Goal: Information Seeking & Learning: Learn about a topic

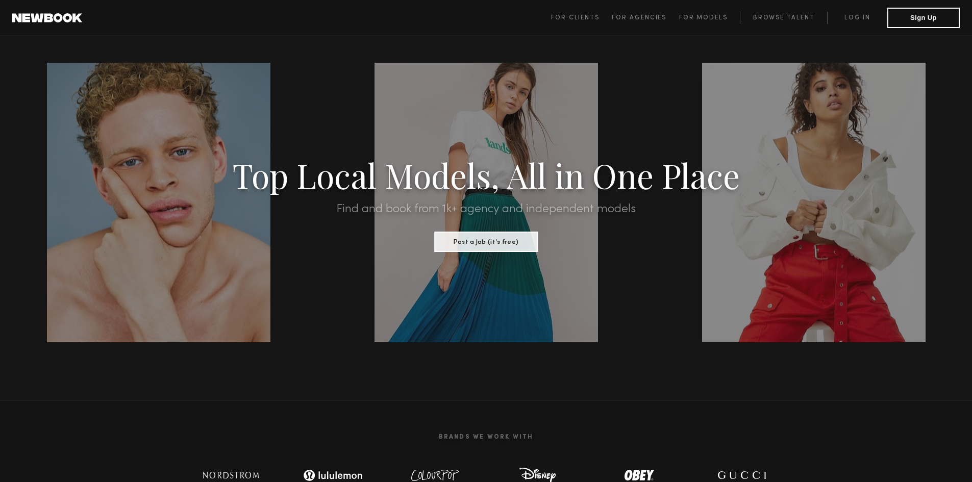
click at [480, 0] on header "For Clients For Agencies For Models Browse Talent Log in Sign Up ☰" at bounding box center [486, 18] width 972 height 36
click at [480, 17] on link "Log in" at bounding box center [857, 18] width 60 height 12
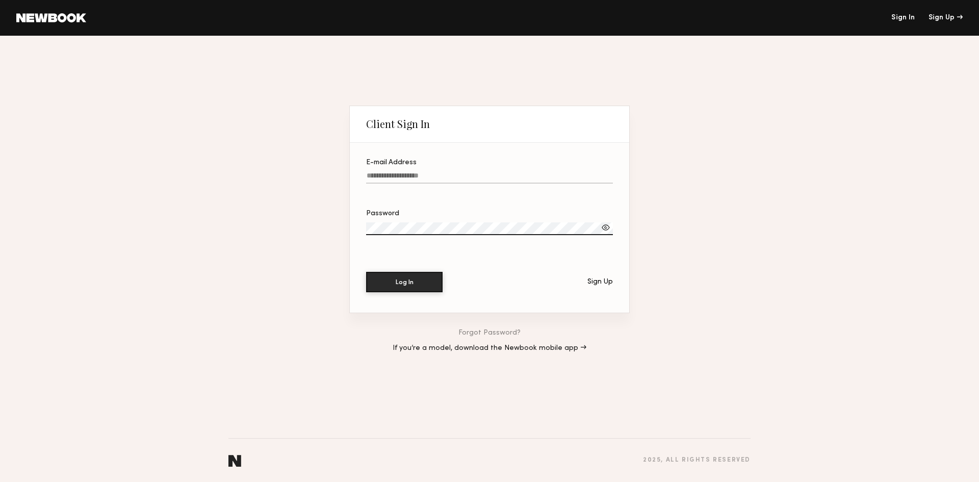
click at [442, 172] on input "E-mail Address" at bounding box center [489, 178] width 247 height 12
type input "**********"
click at [366, 272] on button "Log In" at bounding box center [404, 282] width 77 height 20
click at [480, 226] on div at bounding box center [606, 227] width 10 height 10
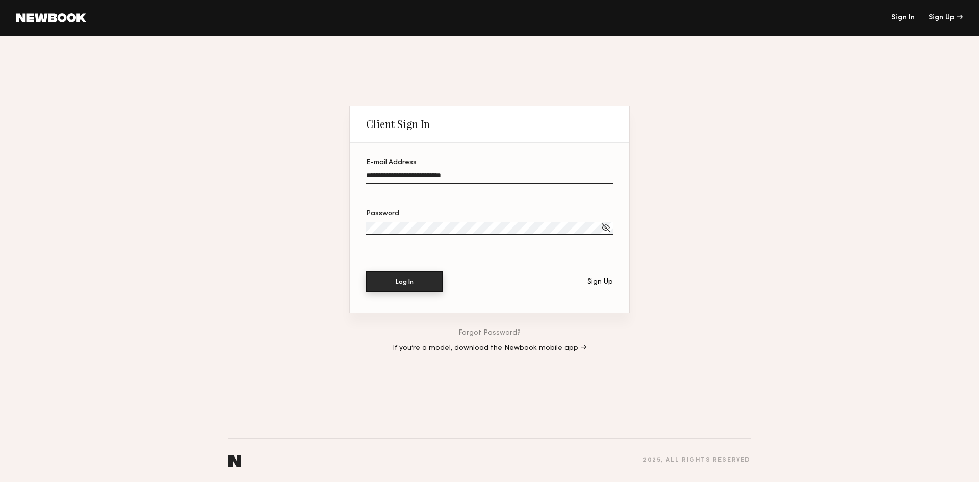
click at [411, 278] on button "Log In" at bounding box center [404, 281] width 77 height 20
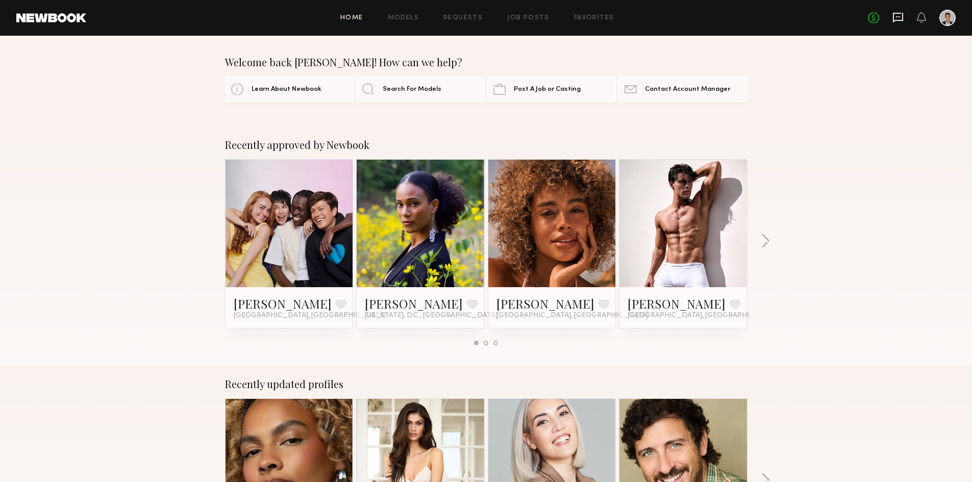
click at [480, 19] on icon at bounding box center [898, 18] width 10 height 10
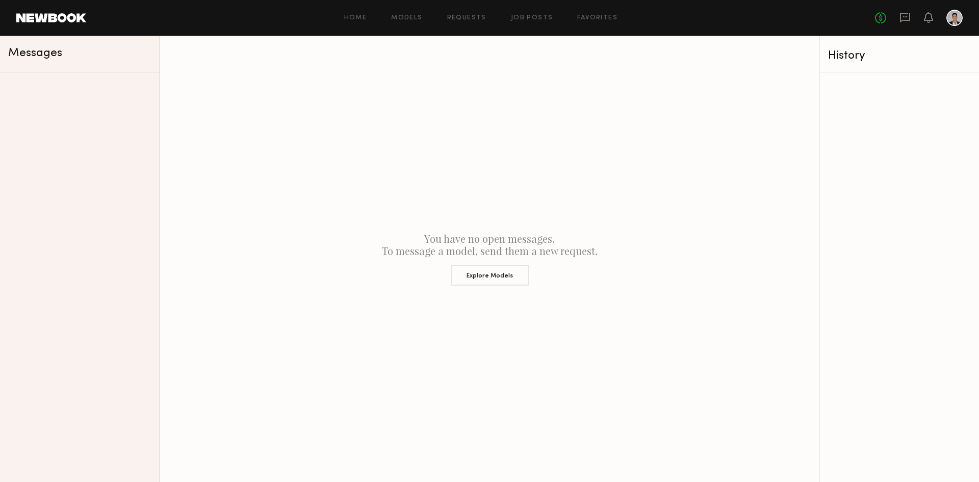
click at [480, 18] on div at bounding box center [955, 18] width 16 height 16
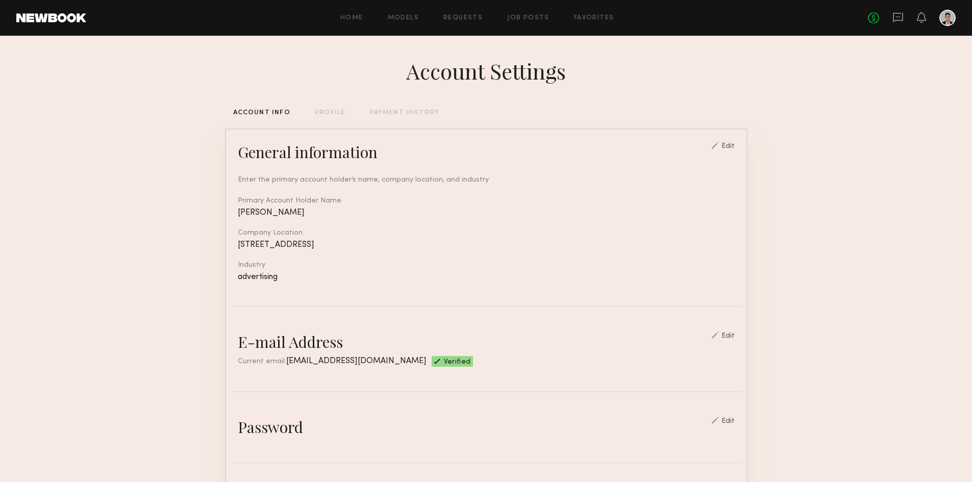
click at [338, 18] on div "Home Models Requests Job Posts Favorites Sign Out" at bounding box center [476, 18] width 781 height 7
click at [346, 16] on link "Home" at bounding box center [351, 18] width 23 height 7
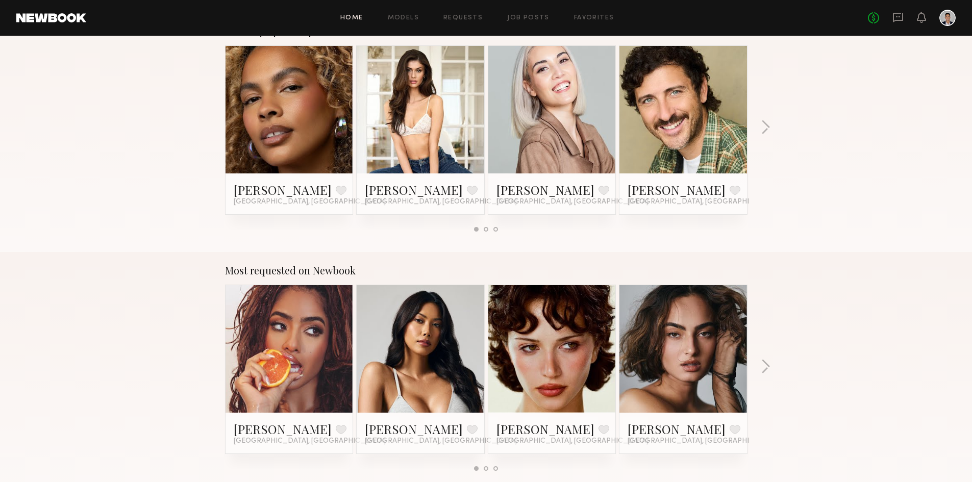
scroll to position [353, 0]
click at [480, 120] on button "button" at bounding box center [766, 127] width 10 height 17
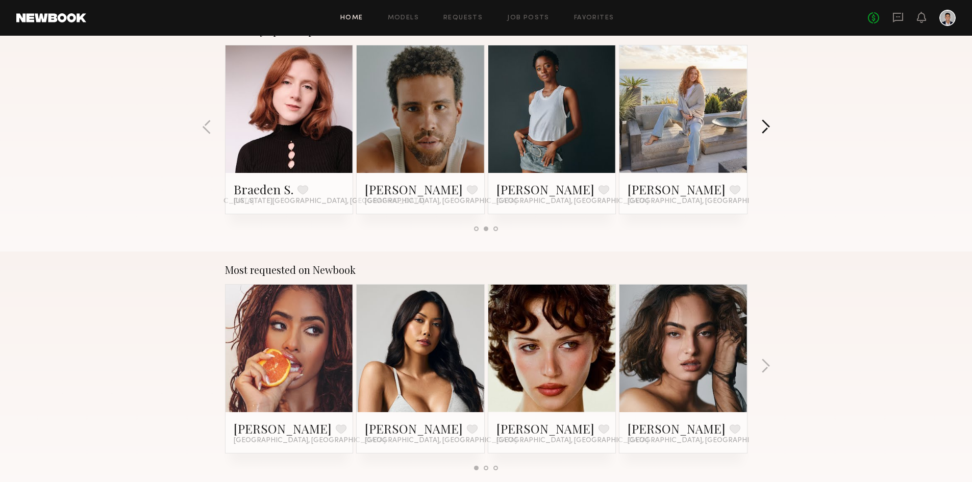
click at [480, 120] on button "button" at bounding box center [766, 127] width 10 height 17
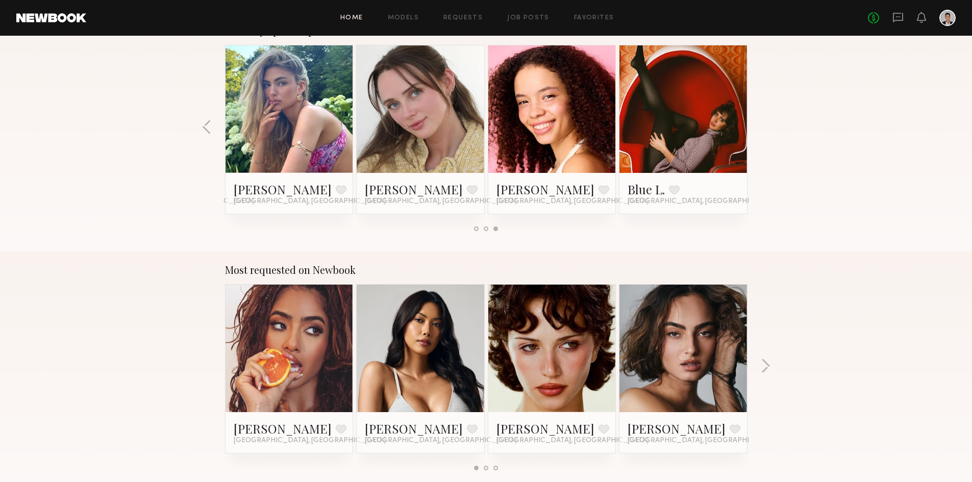
click at [480, 120] on div "Recently updated profiles Jordyn F. Favorite Los Angeles, CA Lilah F. Favorite …" at bounding box center [486, 131] width 972 height 239
click at [480, 367] on button "button" at bounding box center [766, 367] width 10 height 17
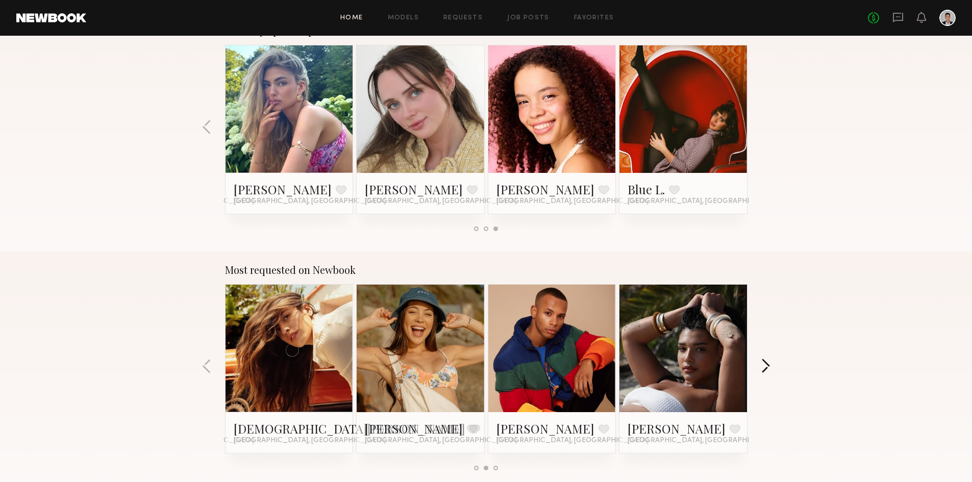
click at [480, 367] on button "button" at bounding box center [766, 367] width 10 height 17
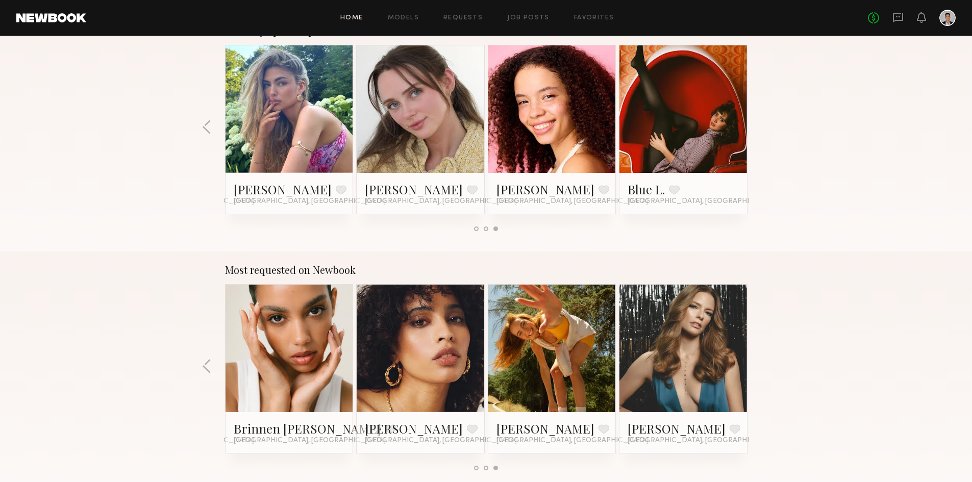
click at [480, 367] on div "Most requested on Newbook Melissa B. Favorite Los Angeles, CA Ericka B. Favorit…" at bounding box center [486, 370] width 972 height 239
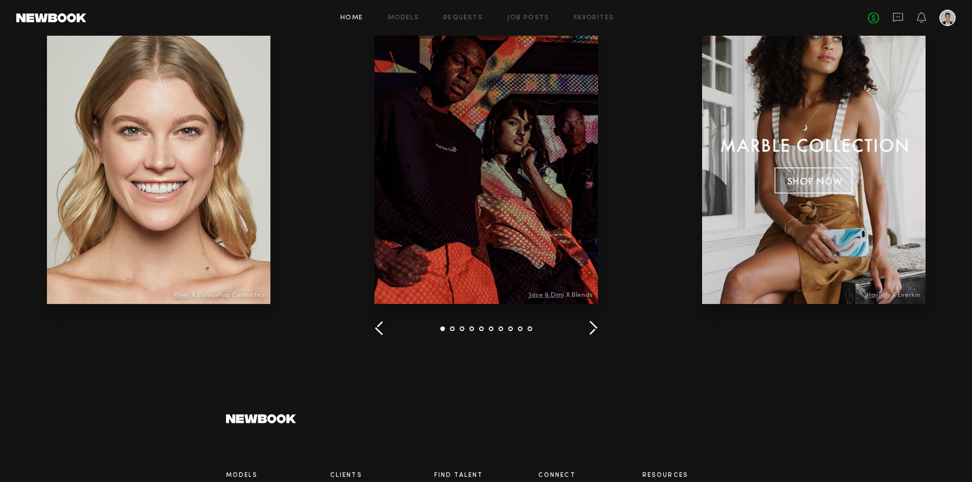
scroll to position [902, 0]
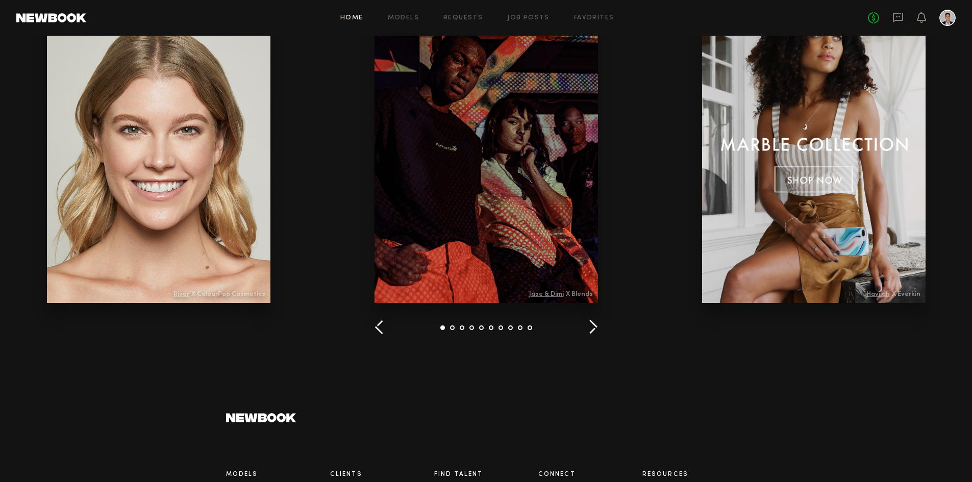
click at [480, 324] on button "button" at bounding box center [593, 327] width 10 height 17
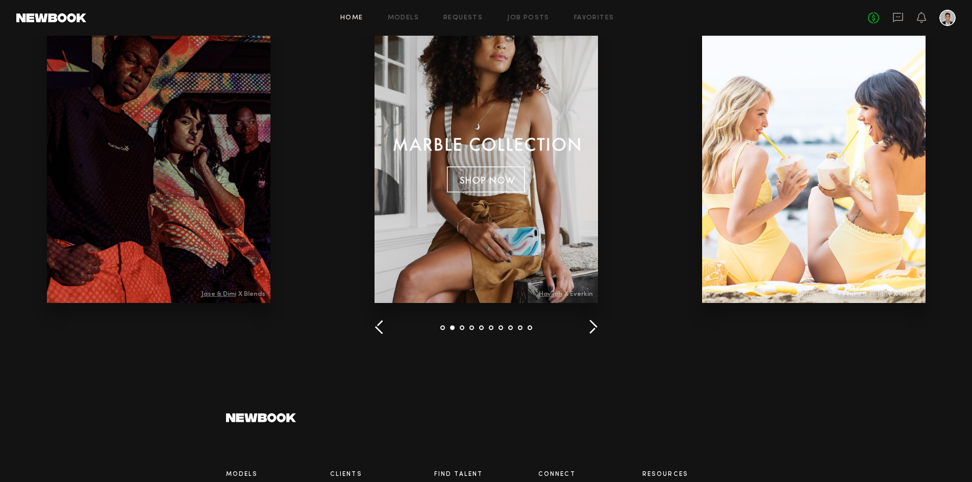
click at [480, 324] on button "button" at bounding box center [593, 327] width 10 height 17
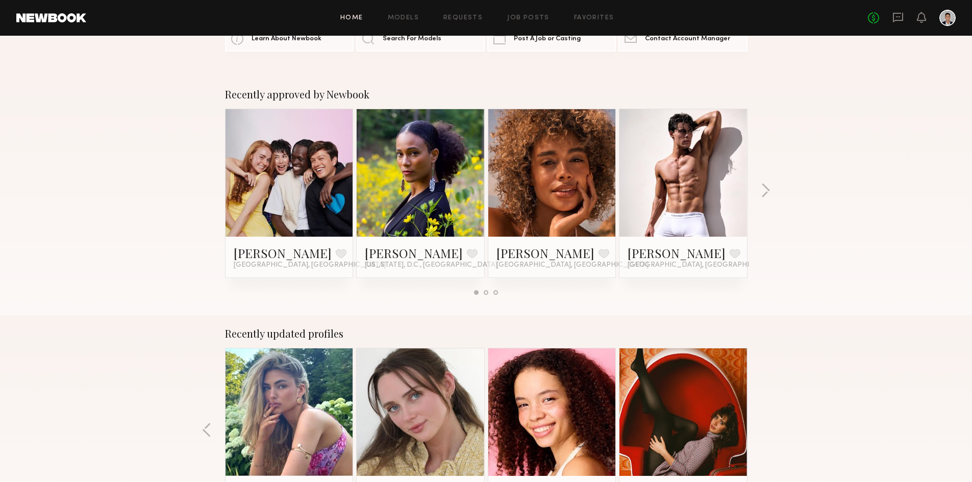
scroll to position [0, 0]
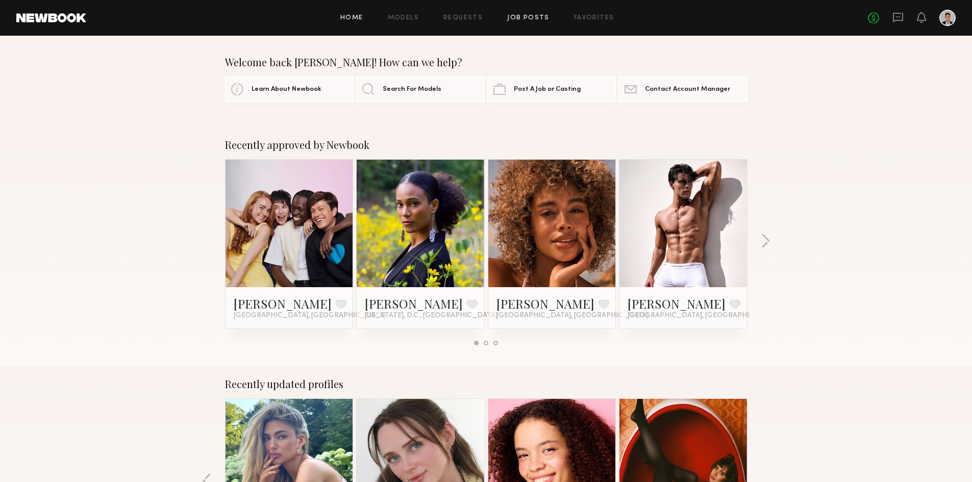
click at [480, 16] on link "Job Posts" at bounding box center [528, 18] width 42 height 7
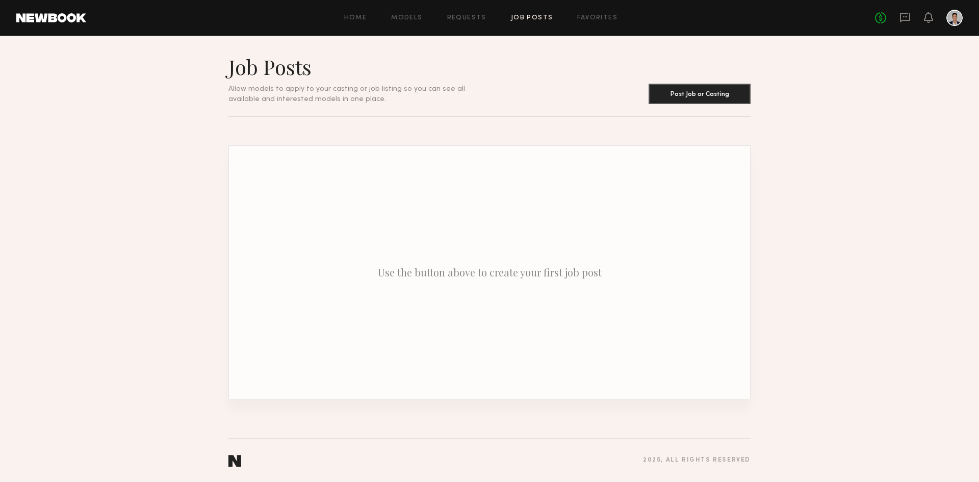
click at [480, 17] on div at bounding box center [955, 18] width 16 height 16
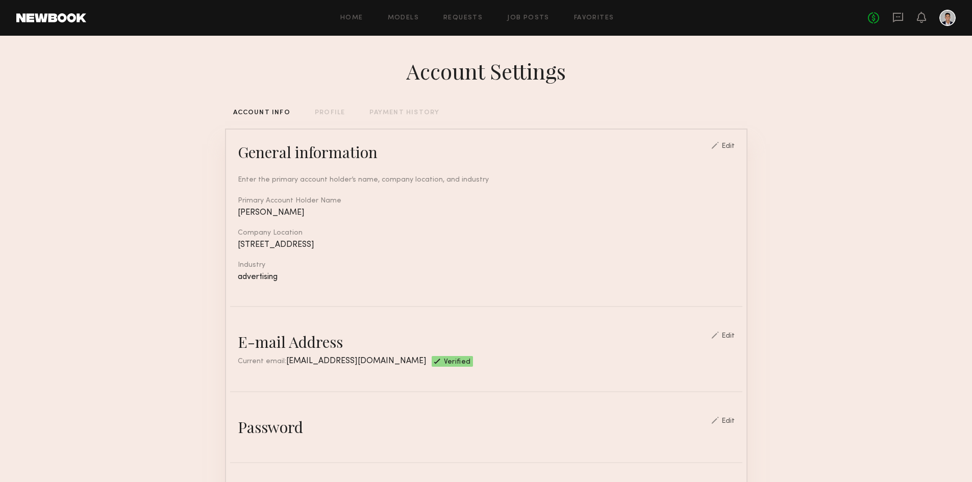
click at [388, 113] on div "PAYMENT HISTORY" at bounding box center [404, 113] width 70 height 7
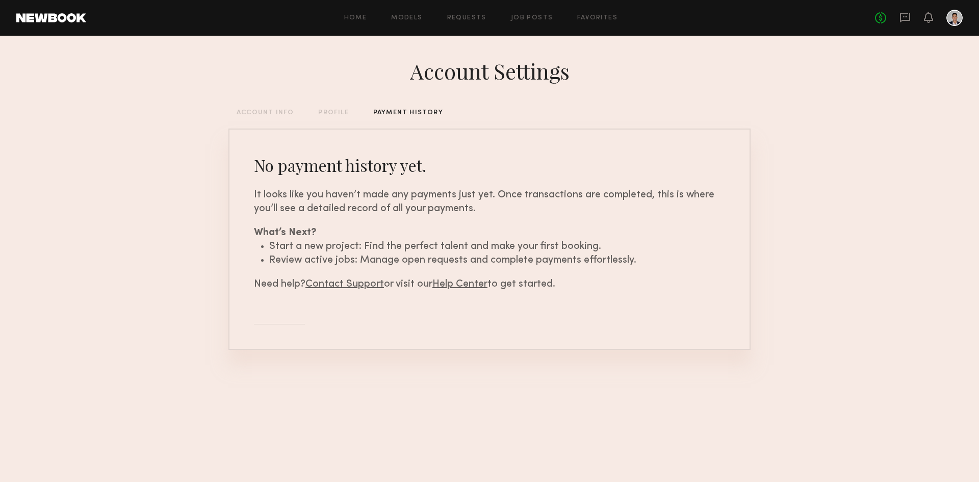
click at [329, 112] on div "PROFILE" at bounding box center [333, 113] width 30 height 7
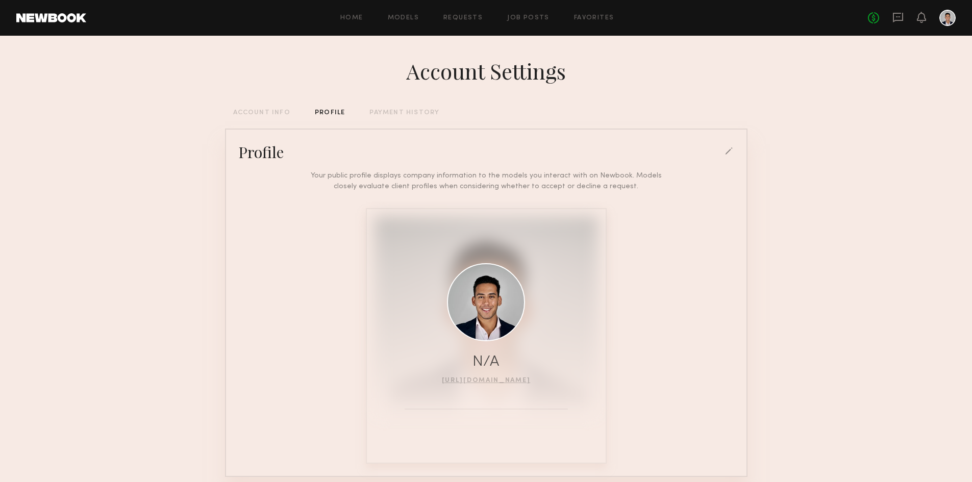
click at [392, 112] on div "PAYMENT HISTORY" at bounding box center [404, 113] width 70 height 7
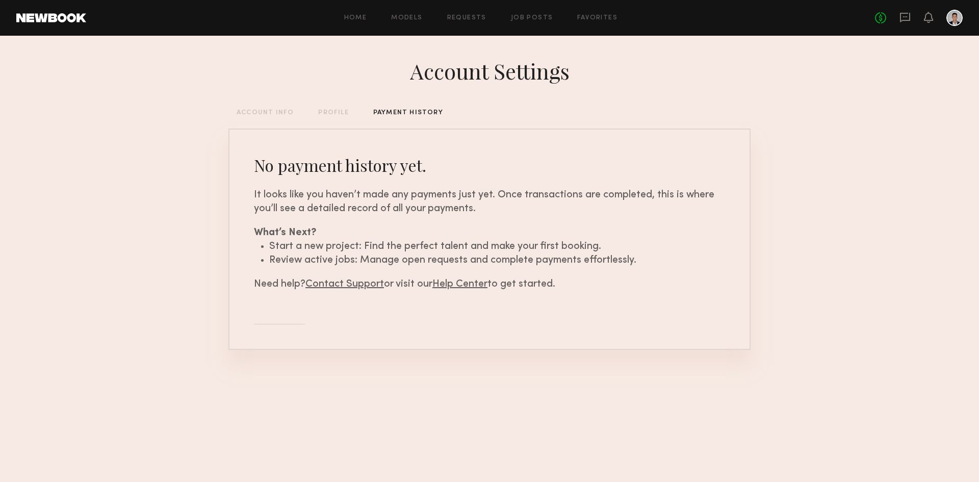
click at [468, 283] on link "Help Center" at bounding box center [460, 285] width 55 height 10
click at [338, 112] on div "PROFILE" at bounding box center [333, 113] width 30 height 7
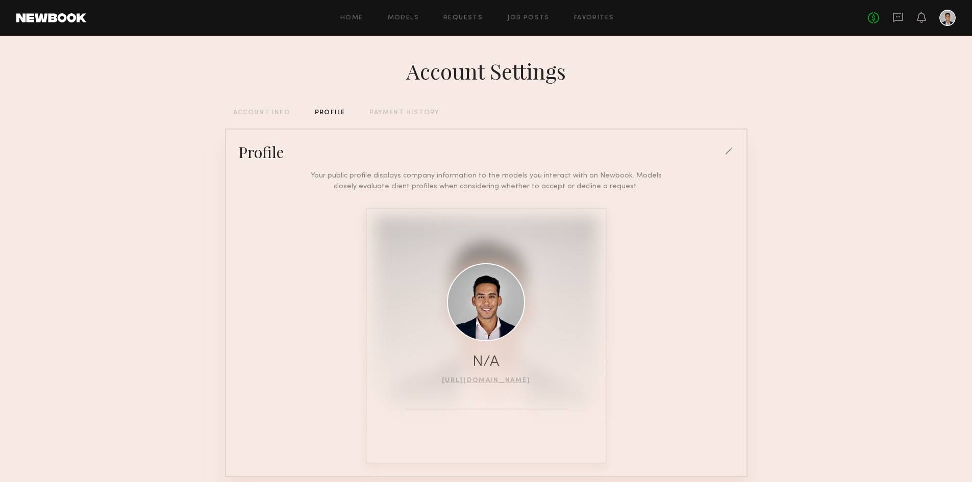
scroll to position [50, 0]
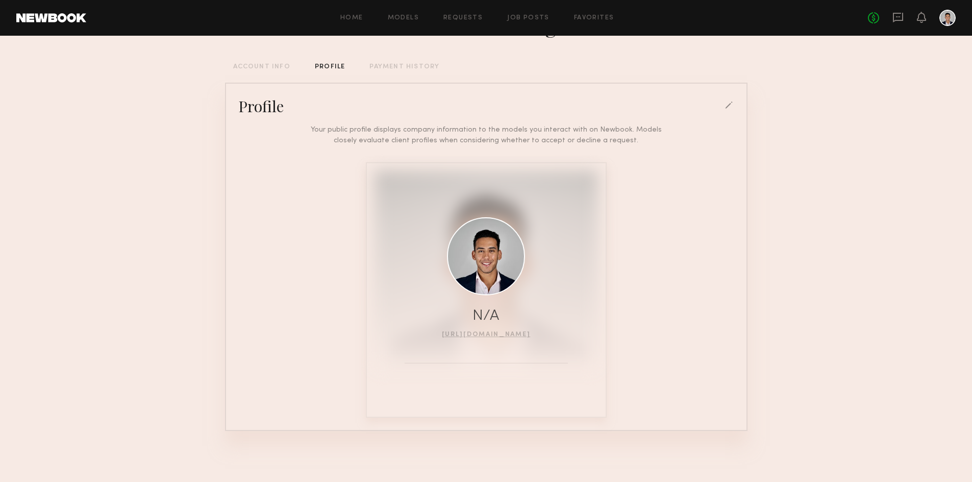
click at [480, 104] on div at bounding box center [729, 106] width 9 height 9
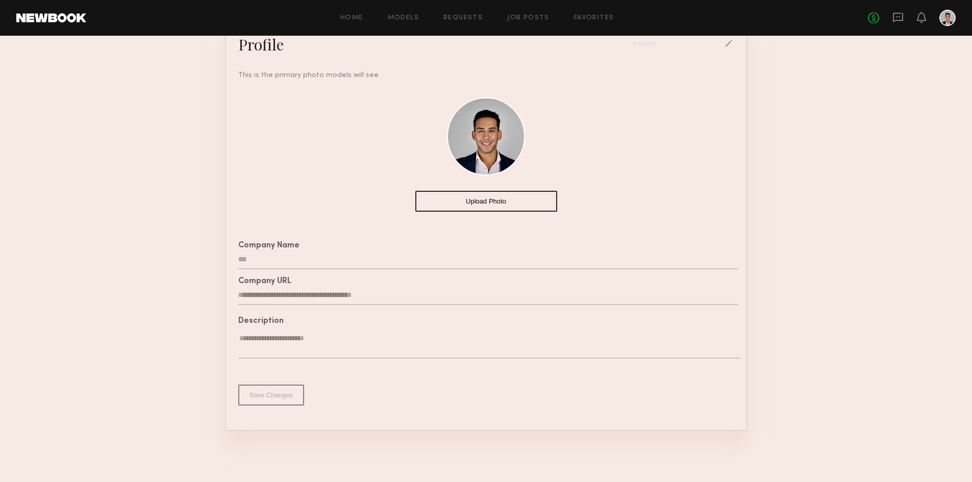
scroll to position [0, 0]
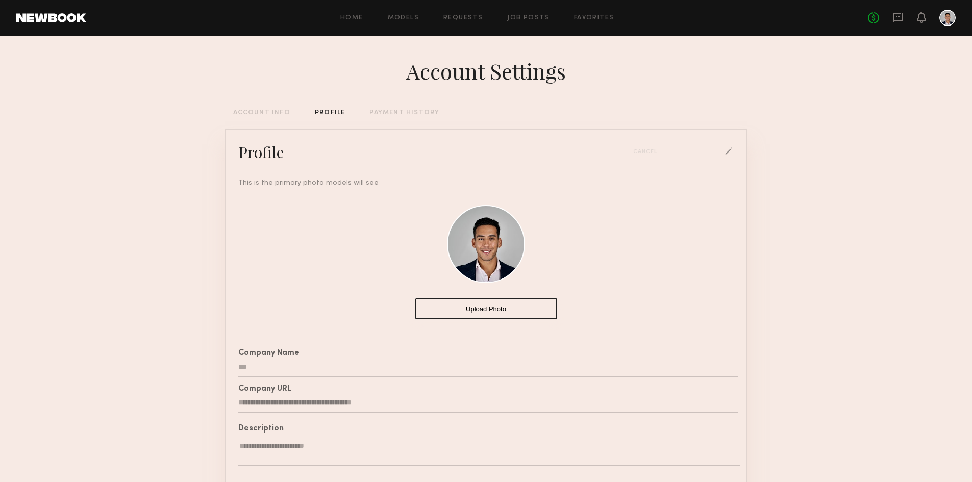
click at [263, 111] on div "ACCOUNT INFO" at bounding box center [261, 113] width 57 height 7
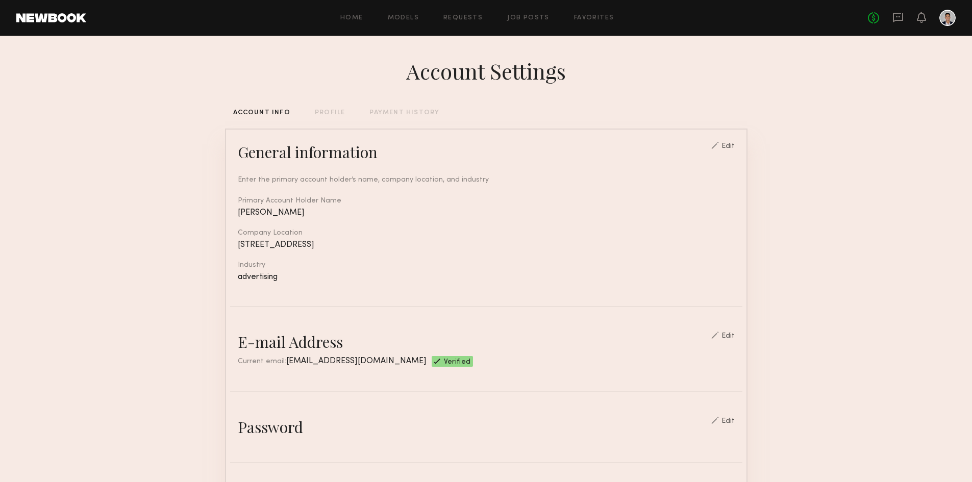
click at [480, 18] on div at bounding box center [947, 18] width 16 height 16
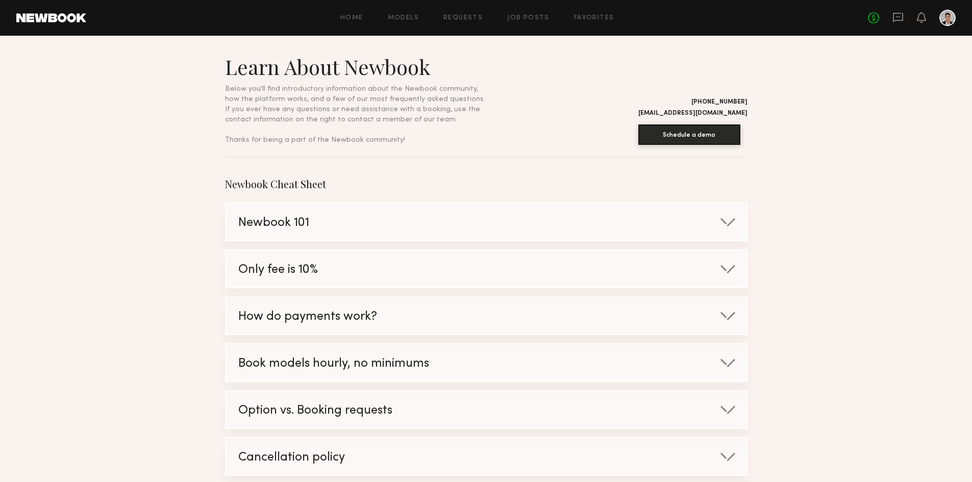
click at [410, 10] on div "Home Models Requests Job Posts Favorites Sign Out No fees up to $5,000" at bounding box center [520, 18] width 869 height 16
click at [410, 15] on link "Models" at bounding box center [403, 18] width 31 height 7
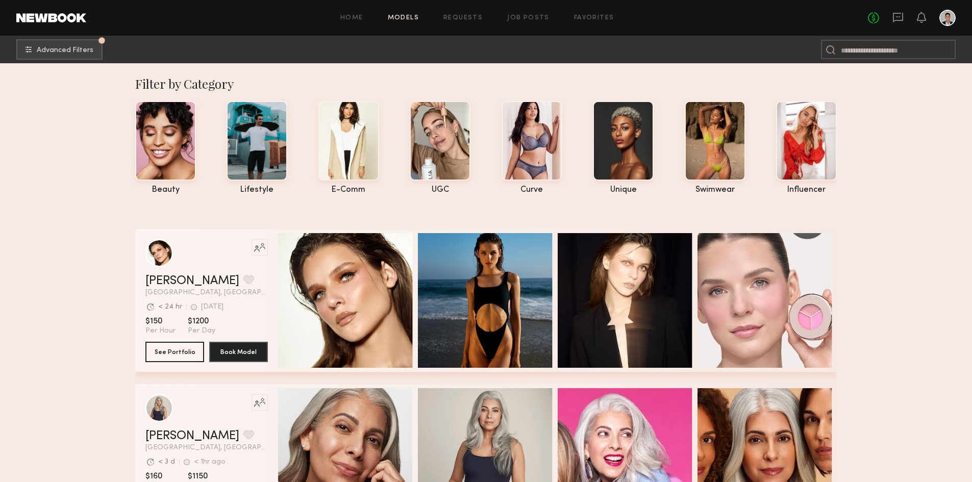
click at [950, 12] on div at bounding box center [947, 18] width 16 height 16
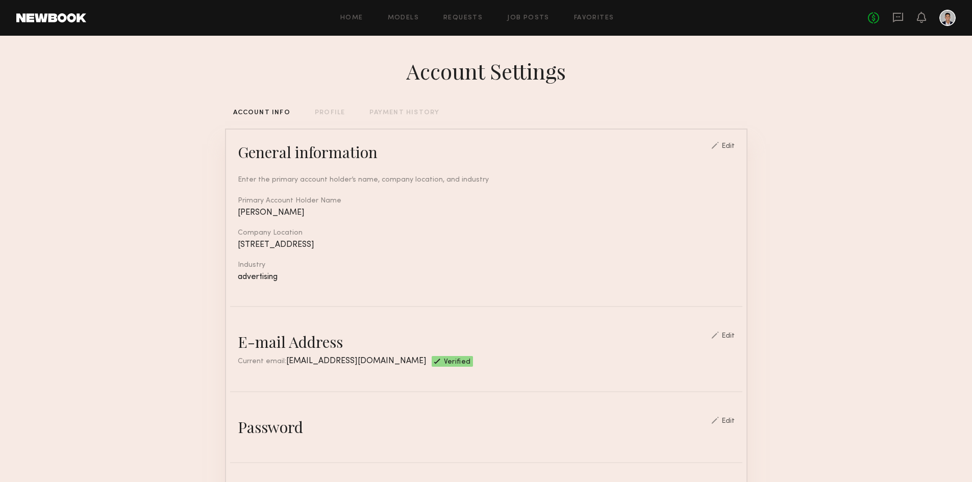
click at [596, 28] on header "Home Models Requests Job Posts Favorites Sign Out No fees up to $5,000" at bounding box center [486, 18] width 972 height 36
click at [591, 15] on link "Favorites" at bounding box center [594, 18] width 40 height 7
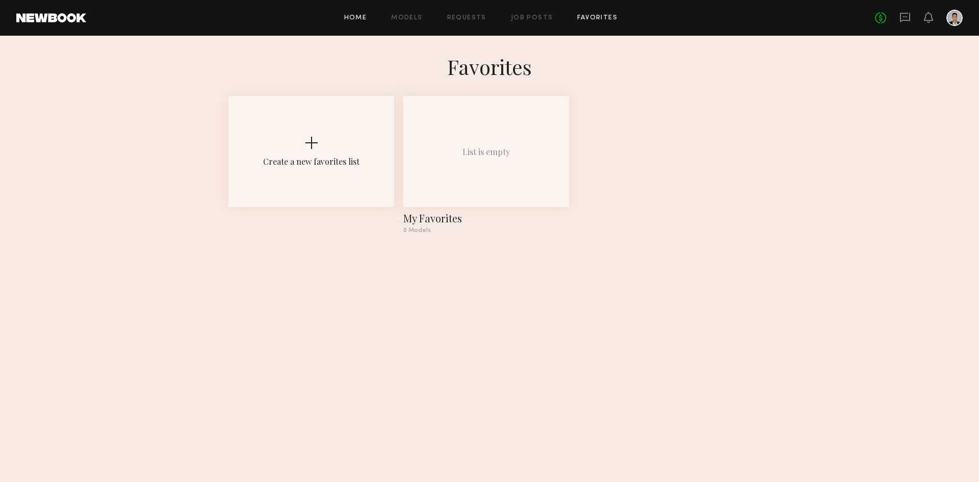
click at [364, 16] on link "Home" at bounding box center [355, 18] width 23 height 7
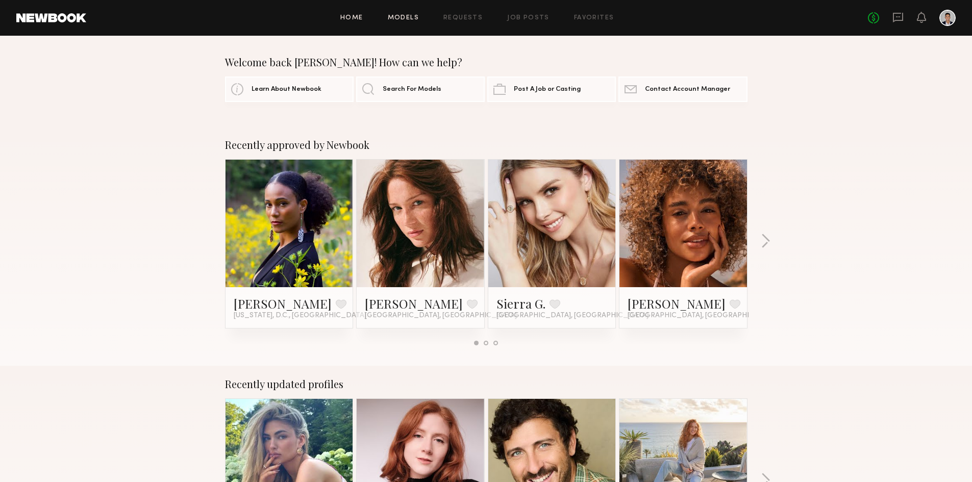
click at [409, 17] on link "Models" at bounding box center [403, 18] width 31 height 7
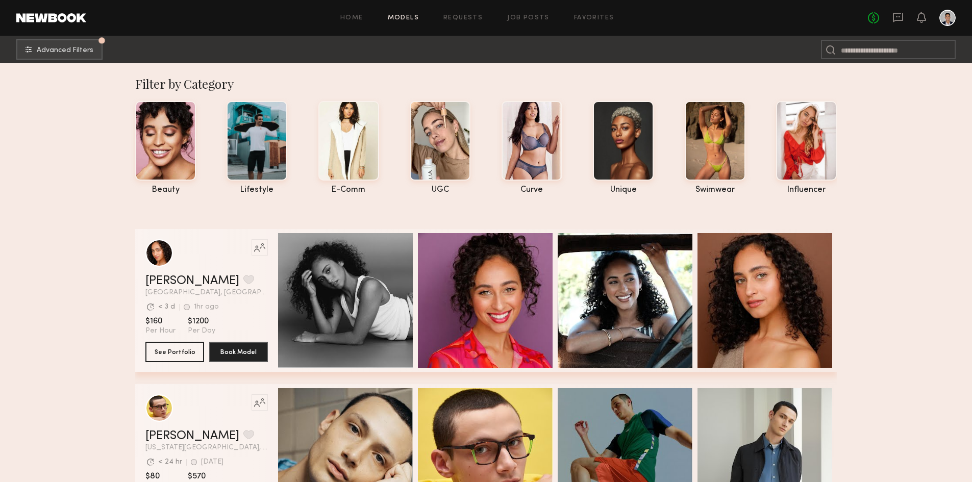
click at [948, 17] on div at bounding box center [947, 18] width 16 height 16
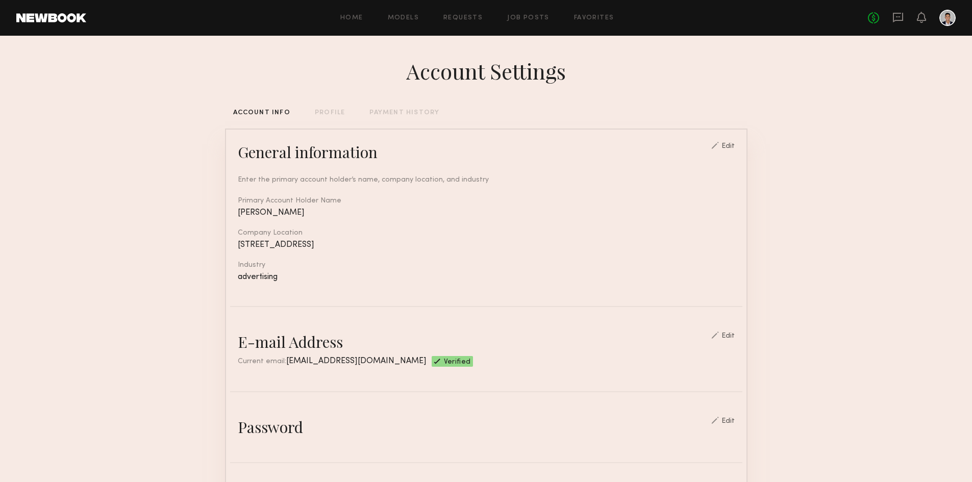
click at [945, 19] on div at bounding box center [947, 18] width 16 height 16
click at [925, 18] on icon at bounding box center [921, 16] width 8 height 7
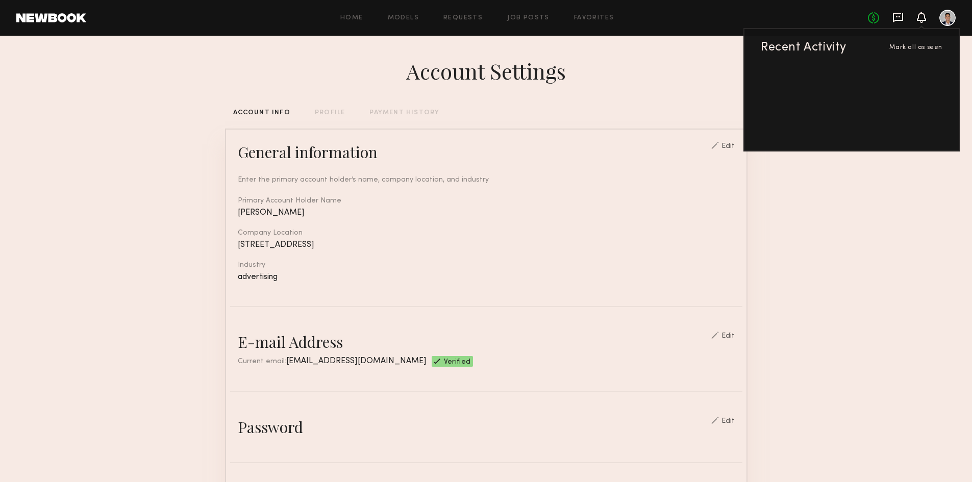
click at [896, 17] on icon at bounding box center [898, 16] width 4 height 1
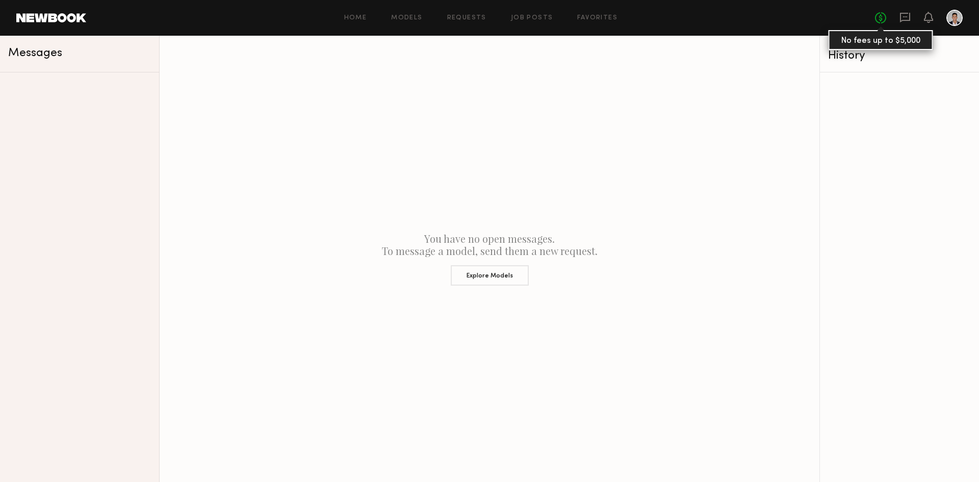
click at [882, 20] on link "No fees up to $5,000" at bounding box center [880, 17] width 11 height 11
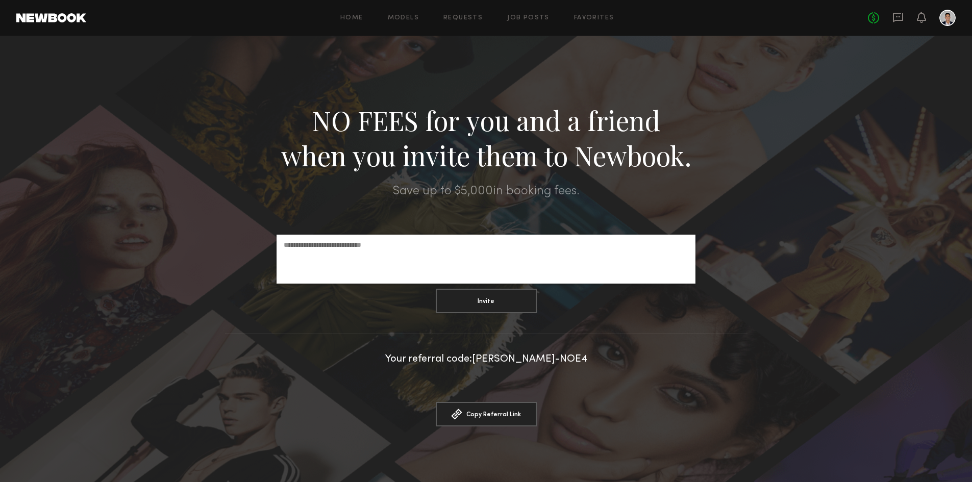
click at [949, 18] on div at bounding box center [947, 18] width 16 height 16
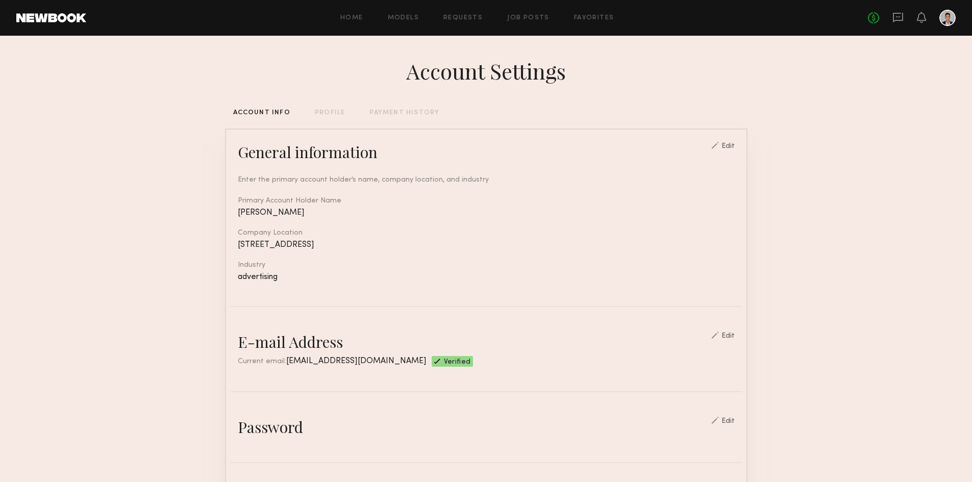
click at [327, 112] on div "PROFILE" at bounding box center [330, 113] width 30 height 7
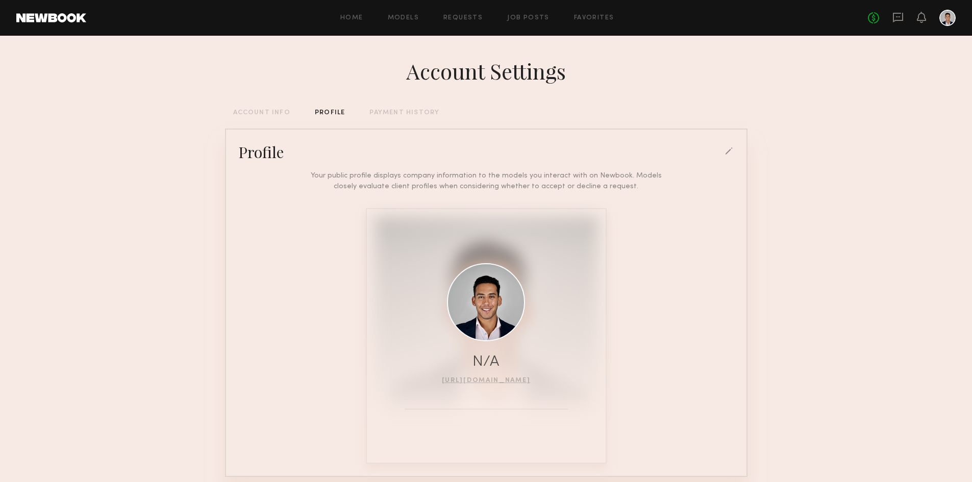
scroll to position [50, 0]
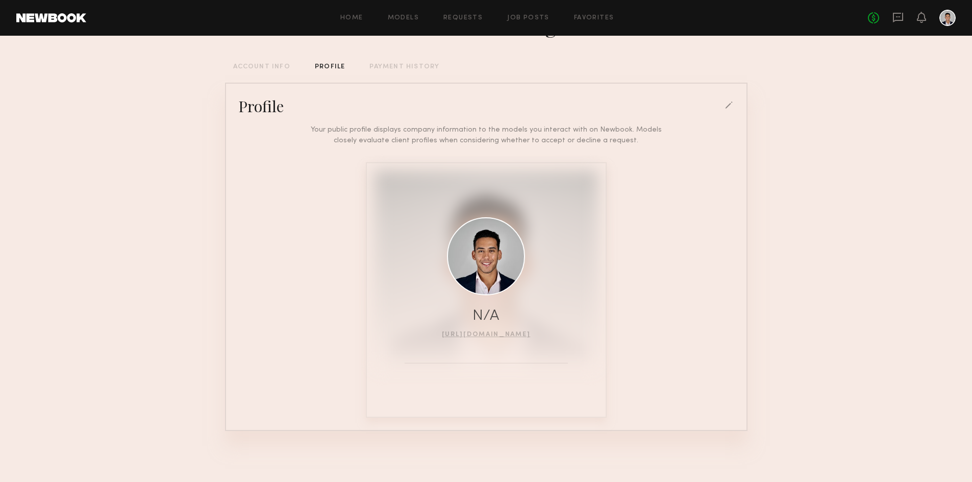
click at [725, 103] on div at bounding box center [729, 106] width 9 height 9
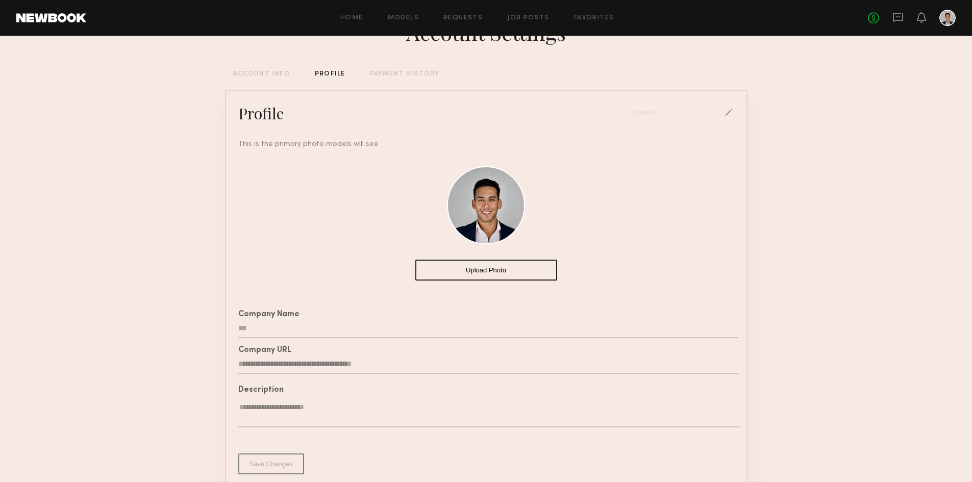
scroll to position [0, 0]
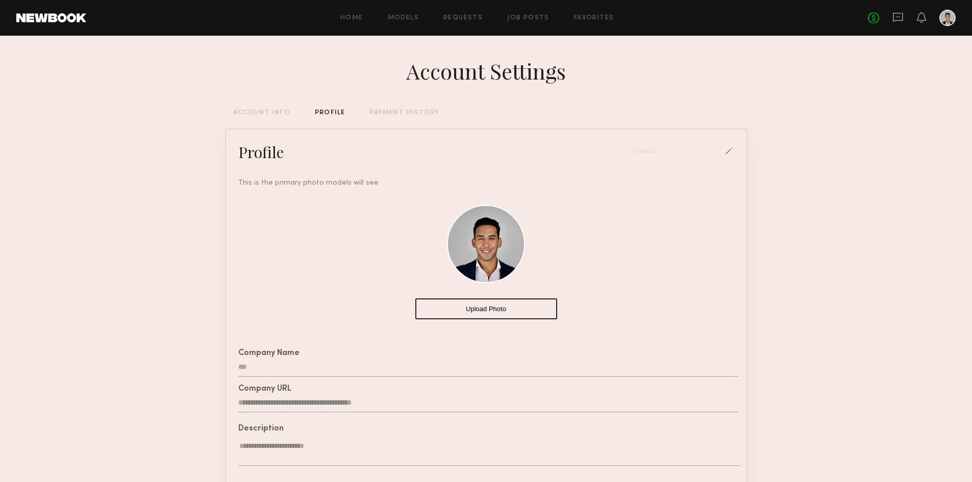
click at [649, 152] on div "Cancel" at bounding box center [648, 152] width 31 height 6
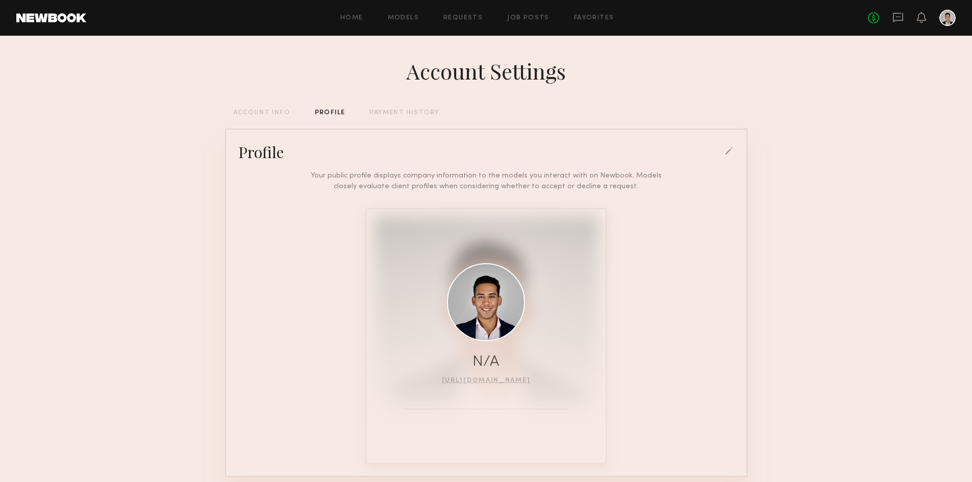
click at [256, 108] on div "Account Settings ACCOUNT INFO PROFILE PAYMENT HISTORY Profile Your public profi…" at bounding box center [486, 282] width 522 height 492
click at [258, 112] on div "ACCOUNT INFO" at bounding box center [261, 113] width 57 height 7
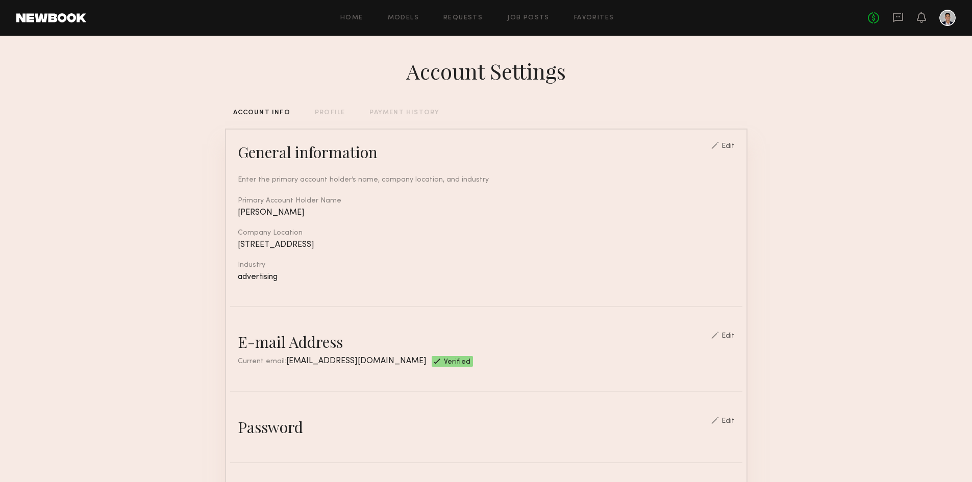
scroll to position [481, 0]
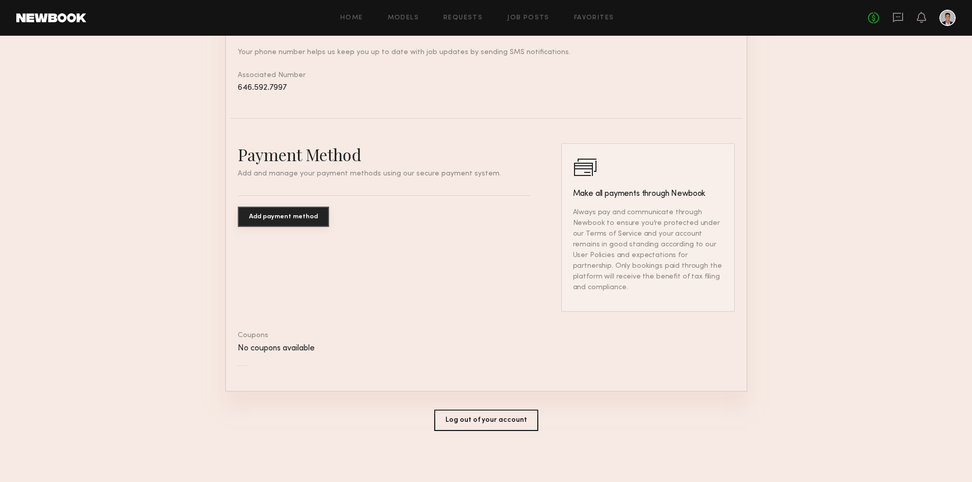
click at [48, 17] on link at bounding box center [51, 17] width 70 height 9
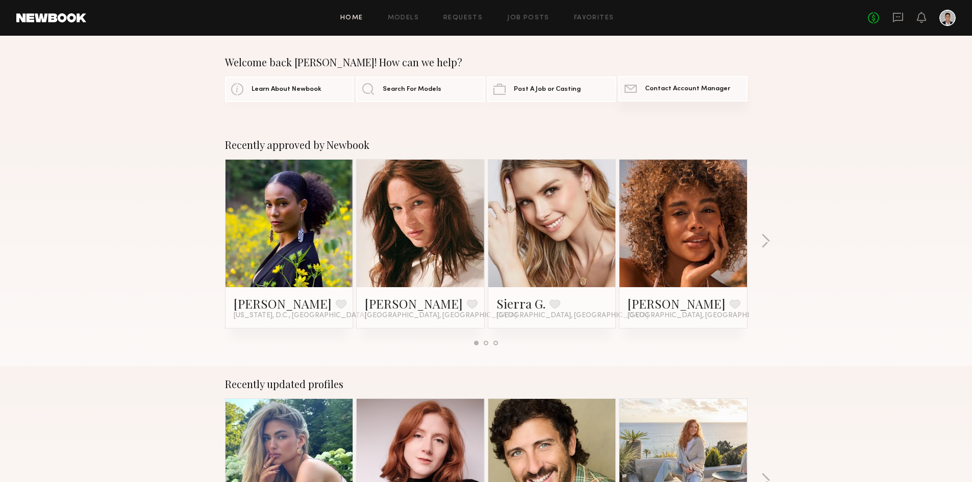
click at [687, 89] on span "Contact Account Manager" at bounding box center [687, 89] width 85 height 7
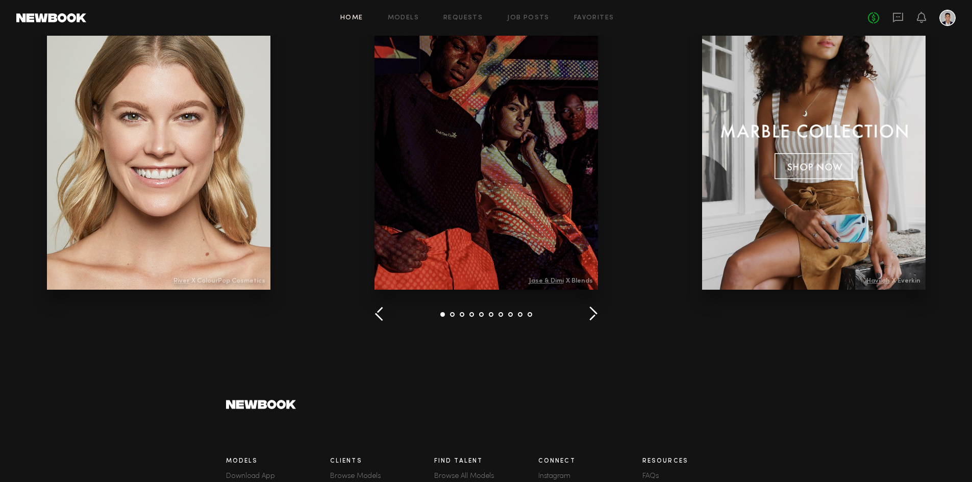
scroll to position [1073, 0]
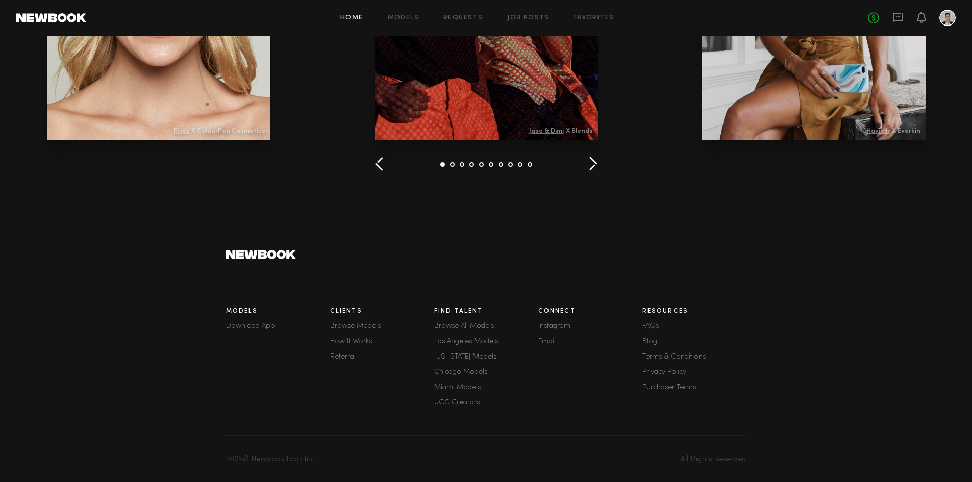
click at [649, 323] on link "FAQs" at bounding box center [694, 326] width 104 height 7
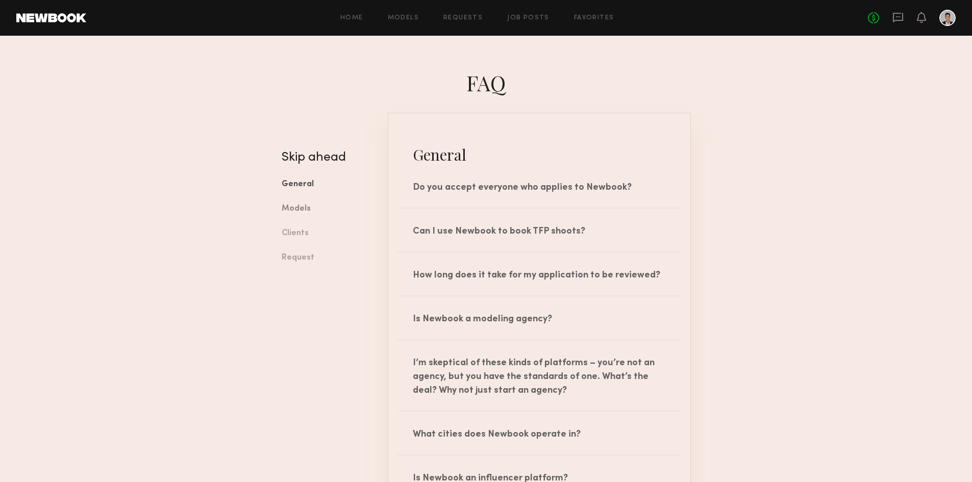
click at [297, 211] on link "Models" at bounding box center [327, 209] width 91 height 24
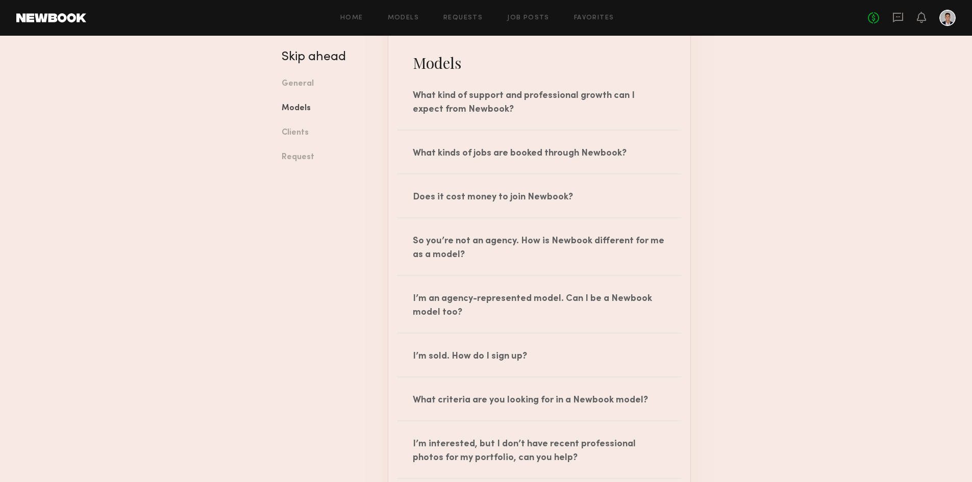
scroll to position [585, 0]
click at [440, 202] on div "Does it cost money to join Newbook?" at bounding box center [539, 194] width 302 height 43
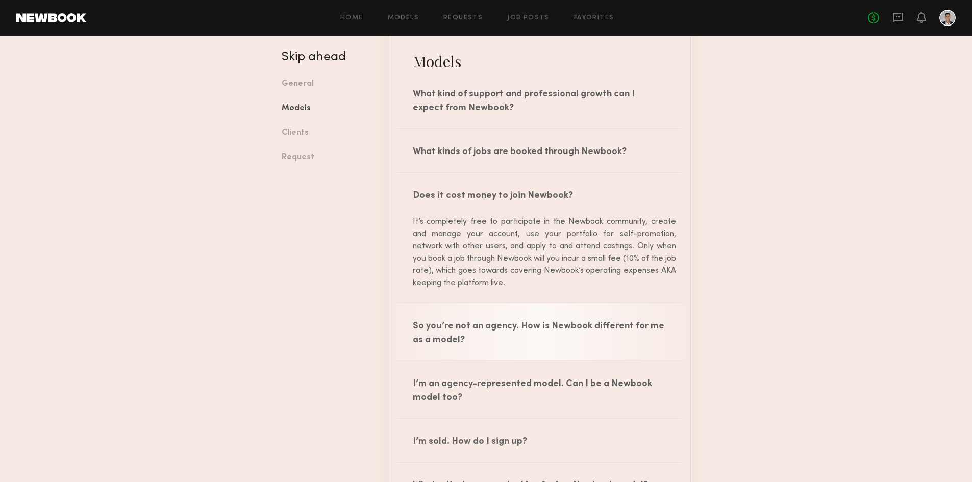
click at [527, 332] on div "So you’re not an agency. How is Newbook different for me as a model?" at bounding box center [539, 331] width 302 height 57
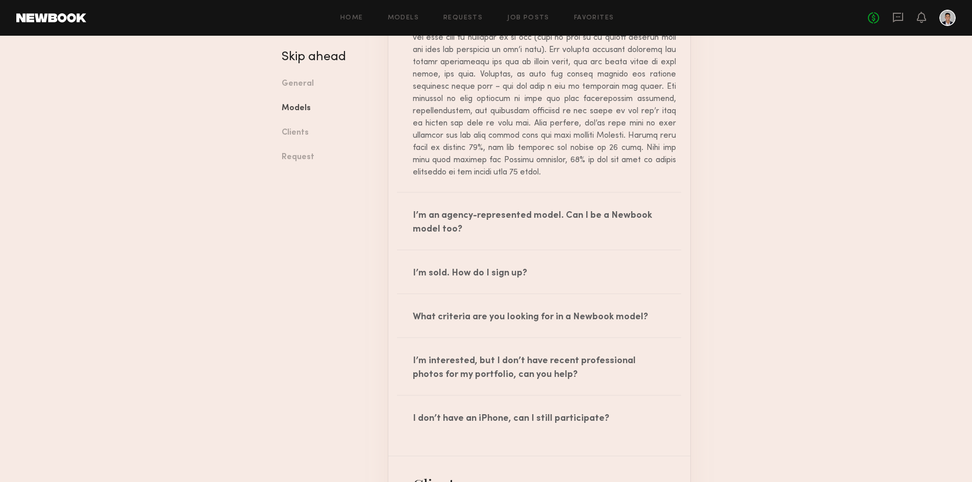
scroll to position [1000, 0]
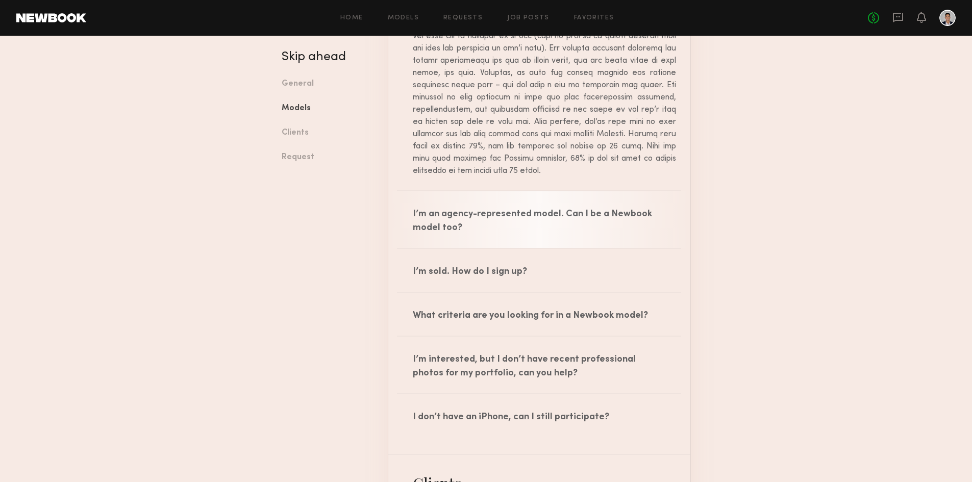
click at [500, 231] on div "I’m an agency-represented model. Can I be a Newbook model too?" at bounding box center [539, 219] width 302 height 57
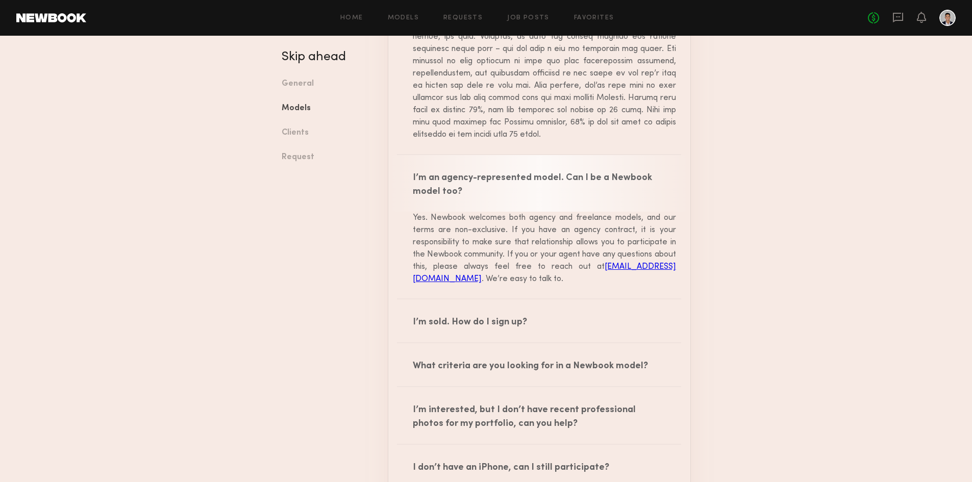
scroll to position [1037, 0]
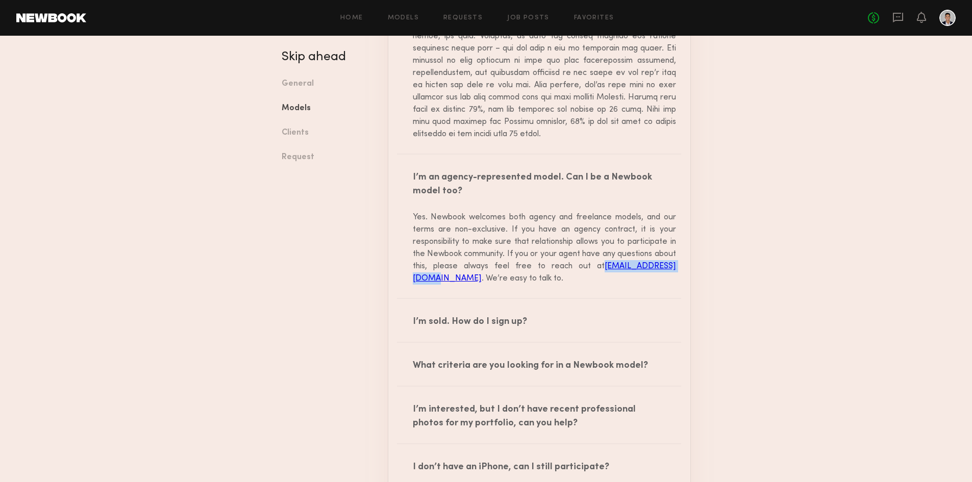
drag, startPoint x: 407, startPoint y: 287, endPoint x: 505, endPoint y: 293, distance: 98.6
click at [505, 285] on div "Yes. Newbook welcomes both agency and freelance models, and our terms are non-e…" at bounding box center [538, 247] width 273 height 73
copy link "[EMAIL_ADDRESS][DOMAIN_NAME]"
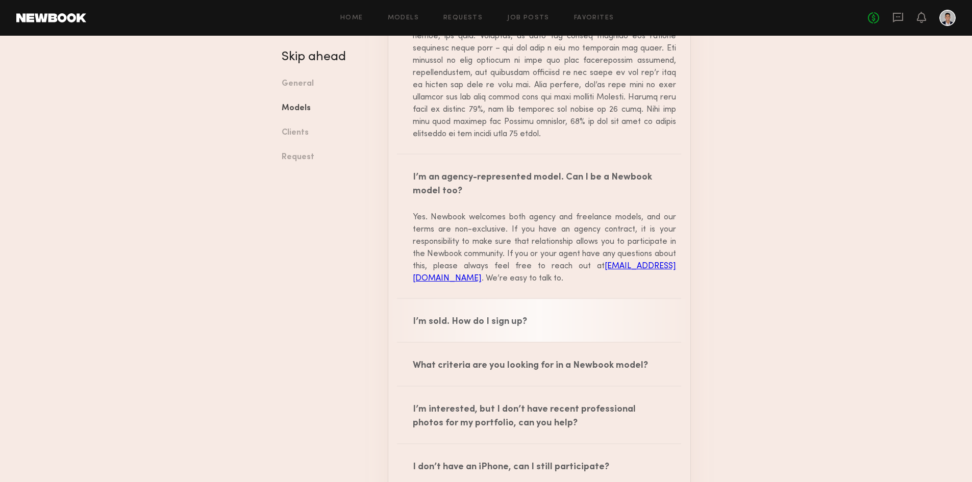
click at [503, 338] on div "I’m sold. How do I sign up?" at bounding box center [539, 320] width 302 height 43
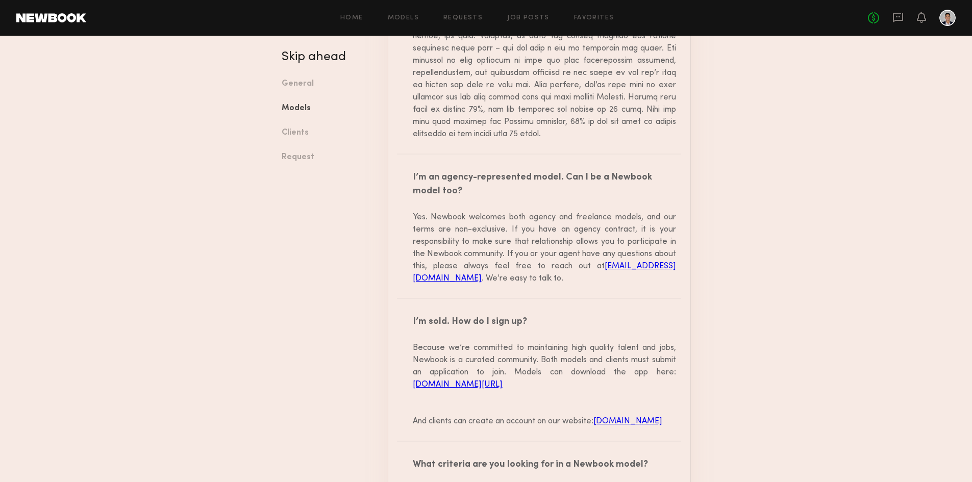
click at [501, 389] on link "[DOMAIN_NAME][URL]" at bounding box center [458, 385] width 90 height 8
